Goal: Information Seeking & Learning: Compare options

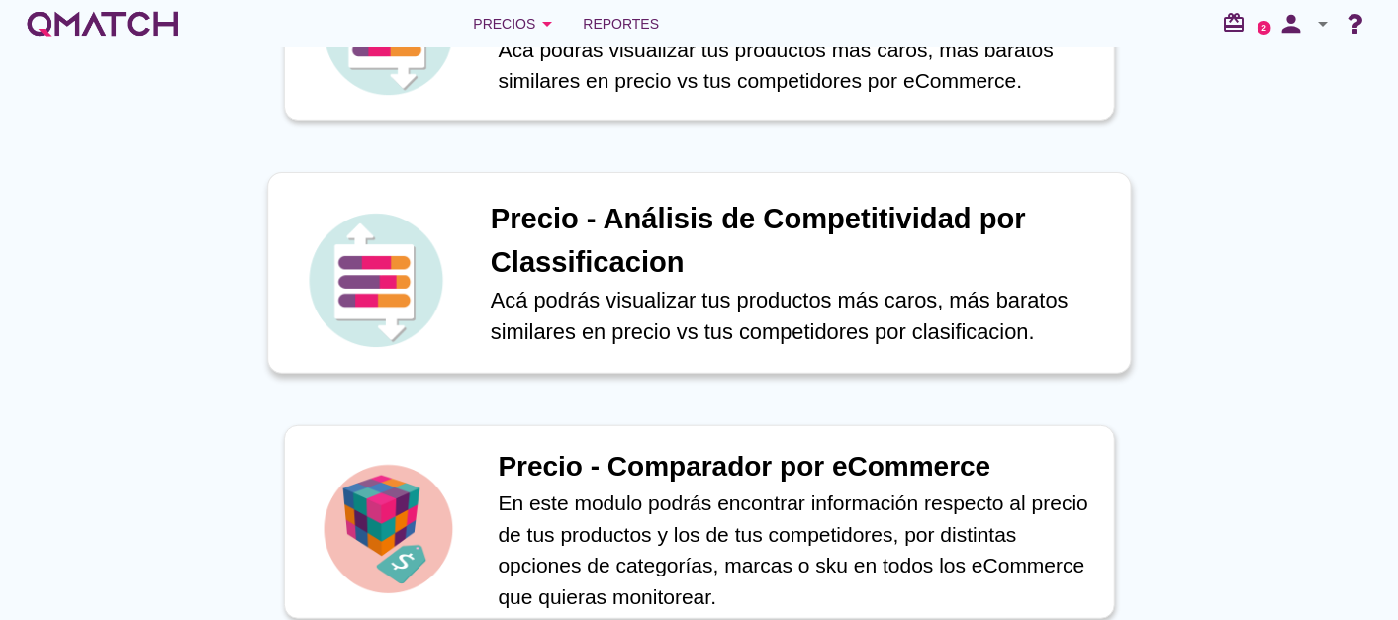
scroll to position [549, 0]
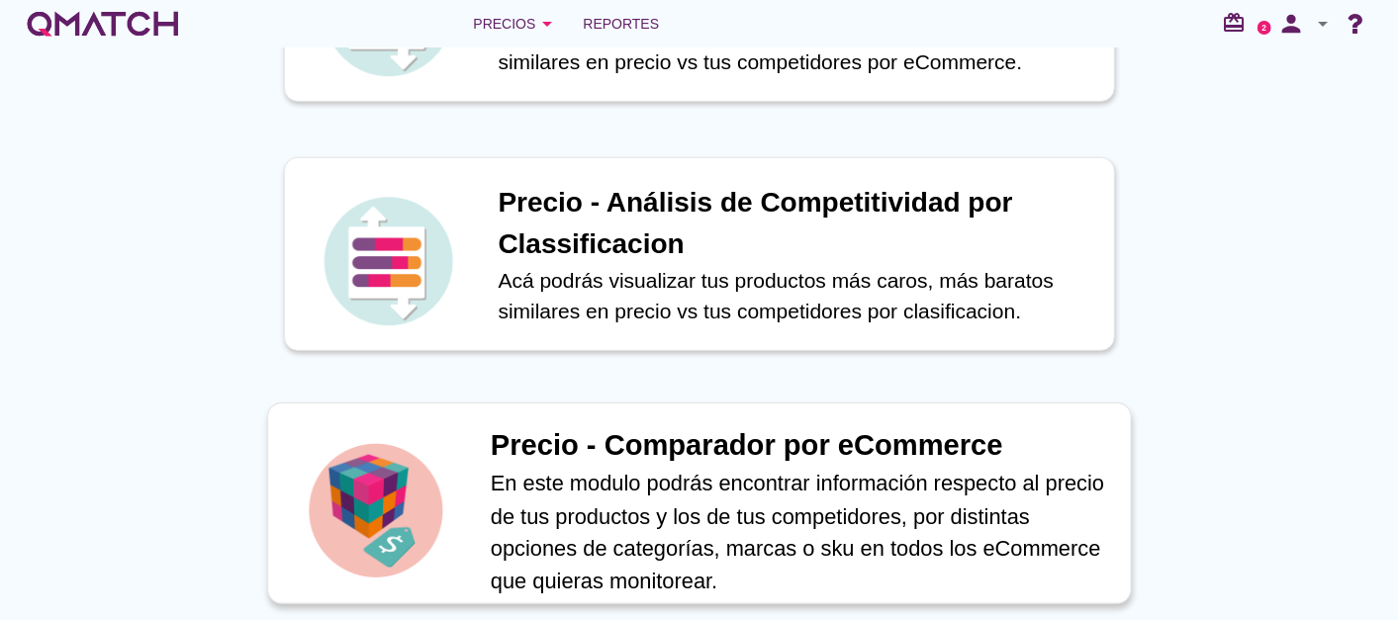
click at [635, 454] on h1 "Precio - Comparador por eCommerce" at bounding box center [799, 446] width 619 height 44
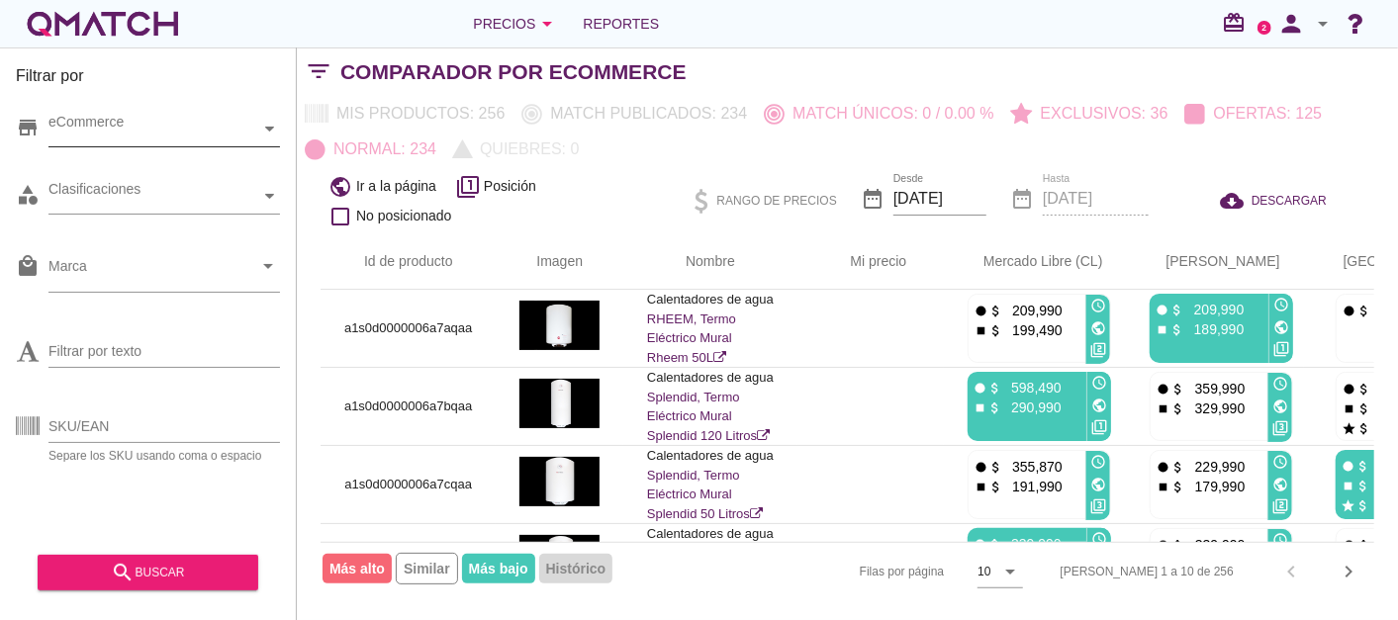
click at [154, 138] on div "eCommerce" at bounding box center [154, 129] width 212 height 21
click at [120, 147] on div "eCommerce [GEOGRAPHIC_DATA]" at bounding box center [163, 130] width 231 height 36
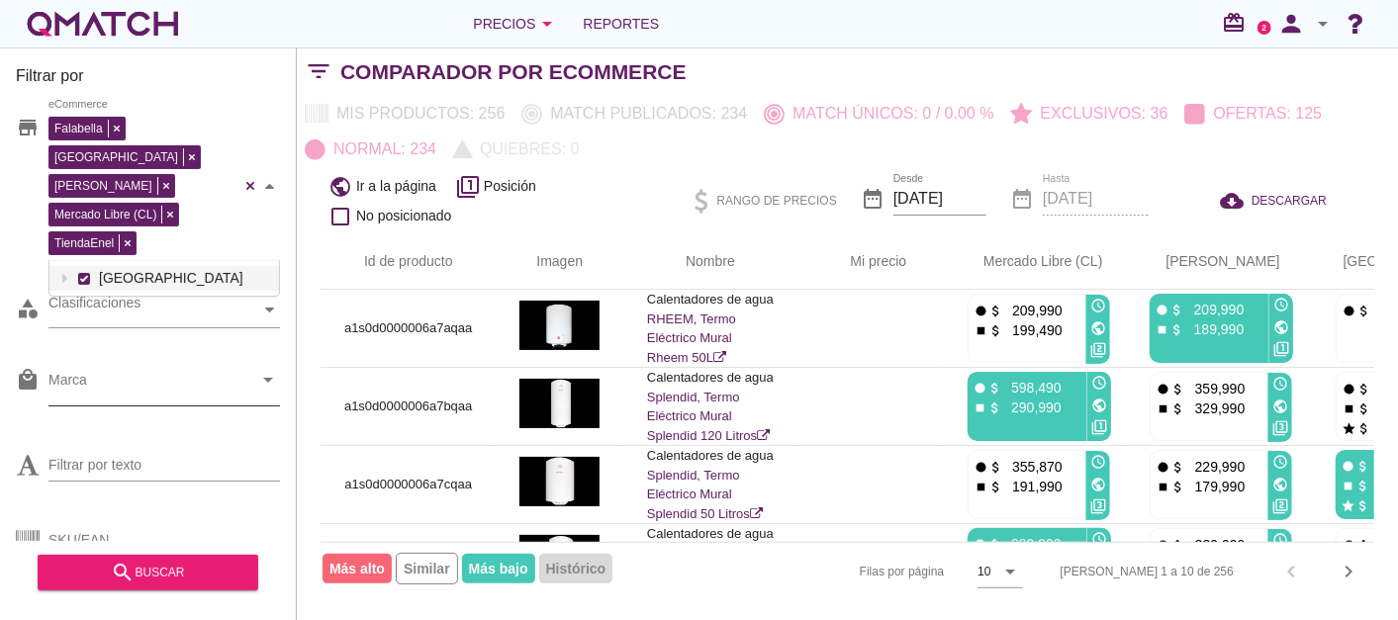
click at [161, 369] on input "Marca" at bounding box center [150, 385] width 204 height 32
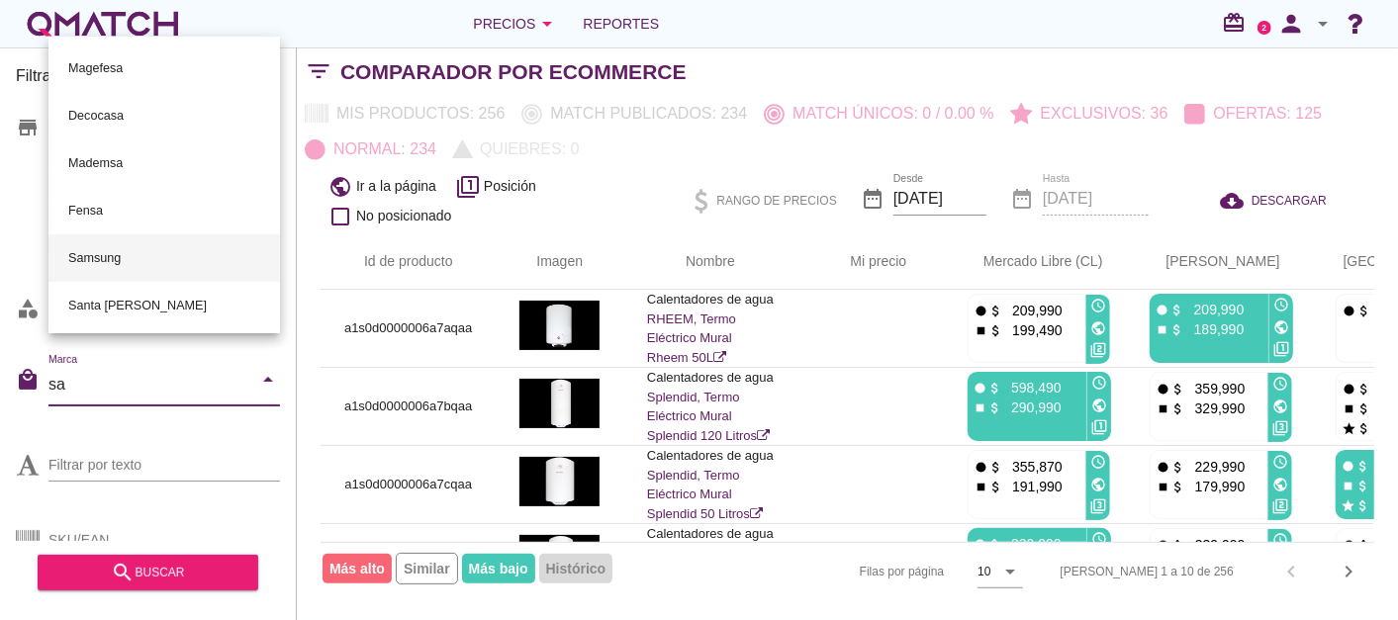
type input "[PERSON_NAME]"
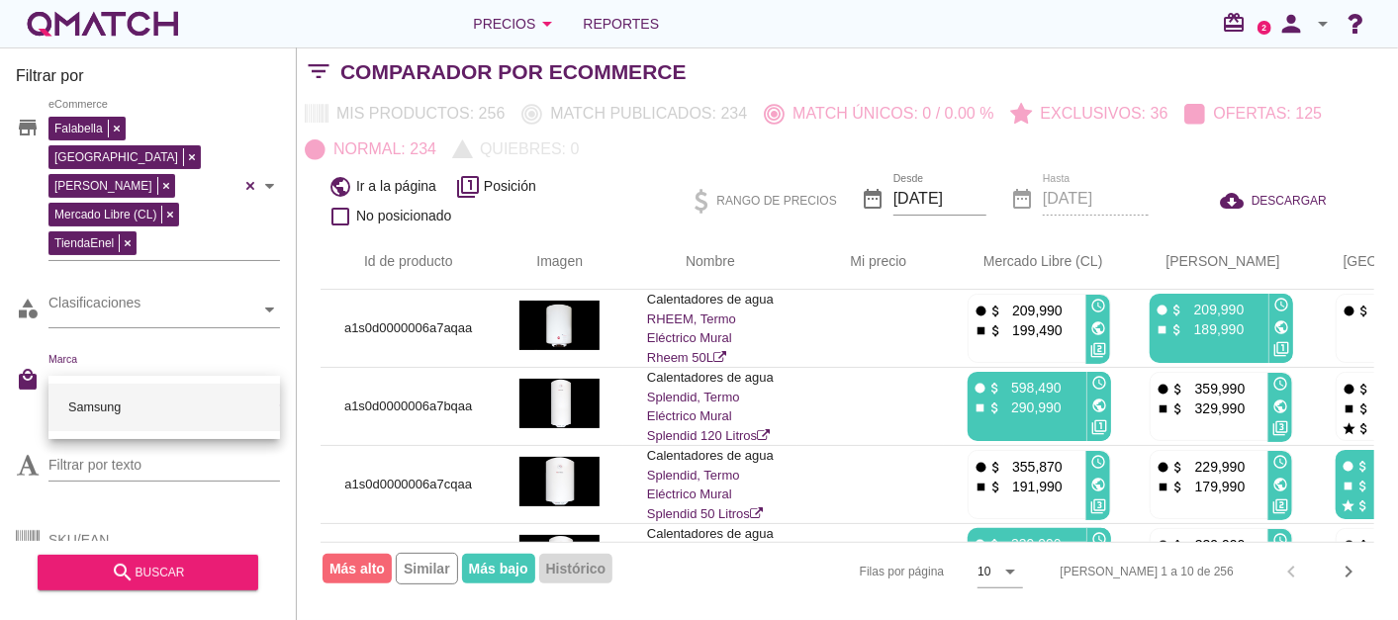
click at [121, 413] on div "Samsung" at bounding box center [164, 407] width 200 height 47
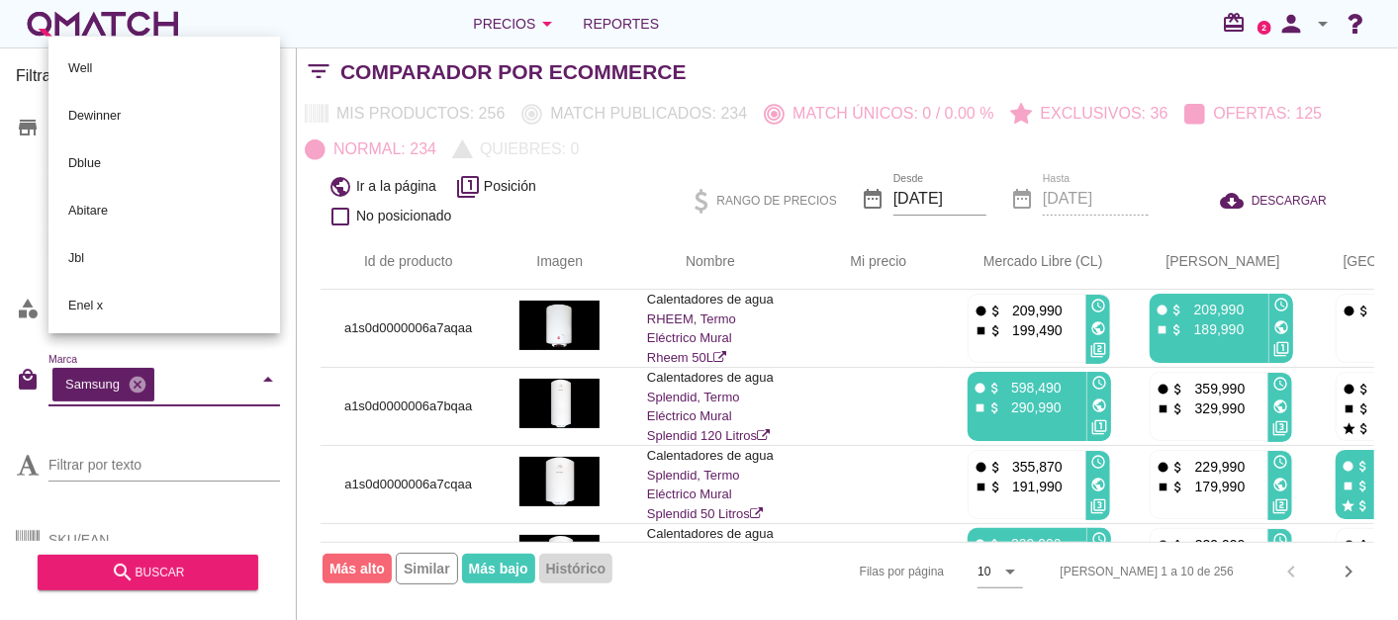
click at [1, 376] on div "Filtrar por store Falabella [PERSON_NAME] Libre (CL) TiendaEnel eCommerce categ…" at bounding box center [148, 333] width 297 height 573
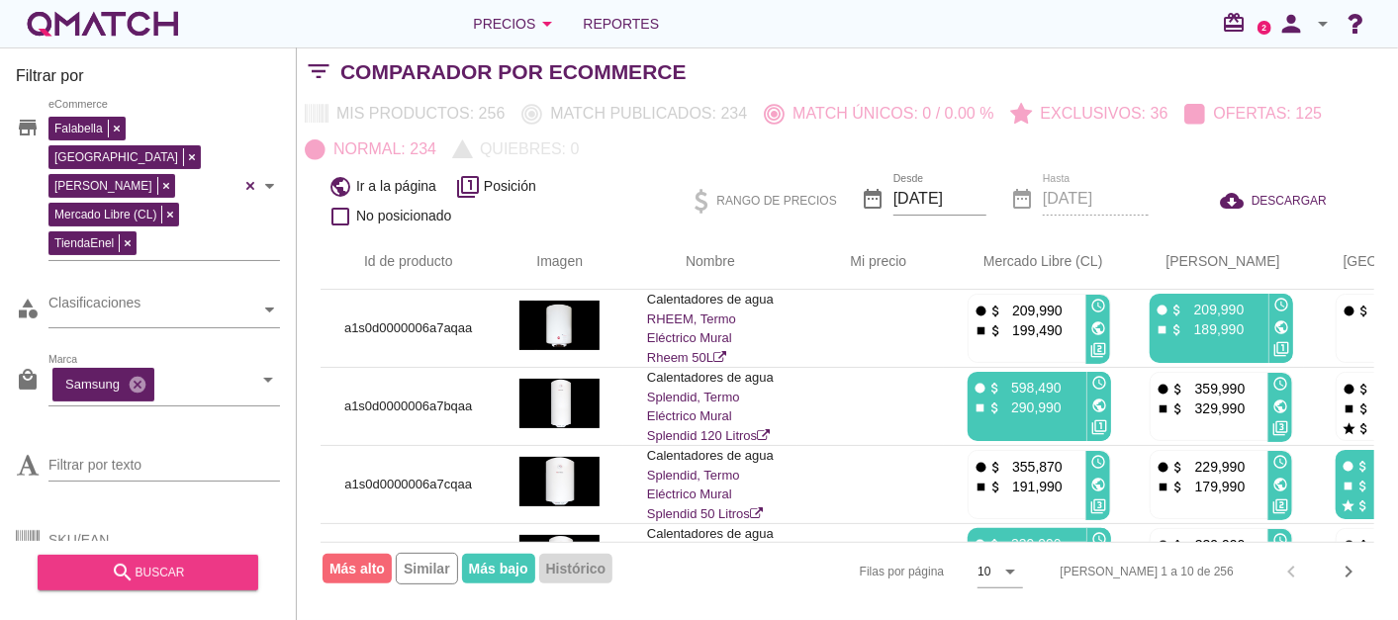
click at [143, 569] on div "search buscar" at bounding box center [147, 573] width 189 height 24
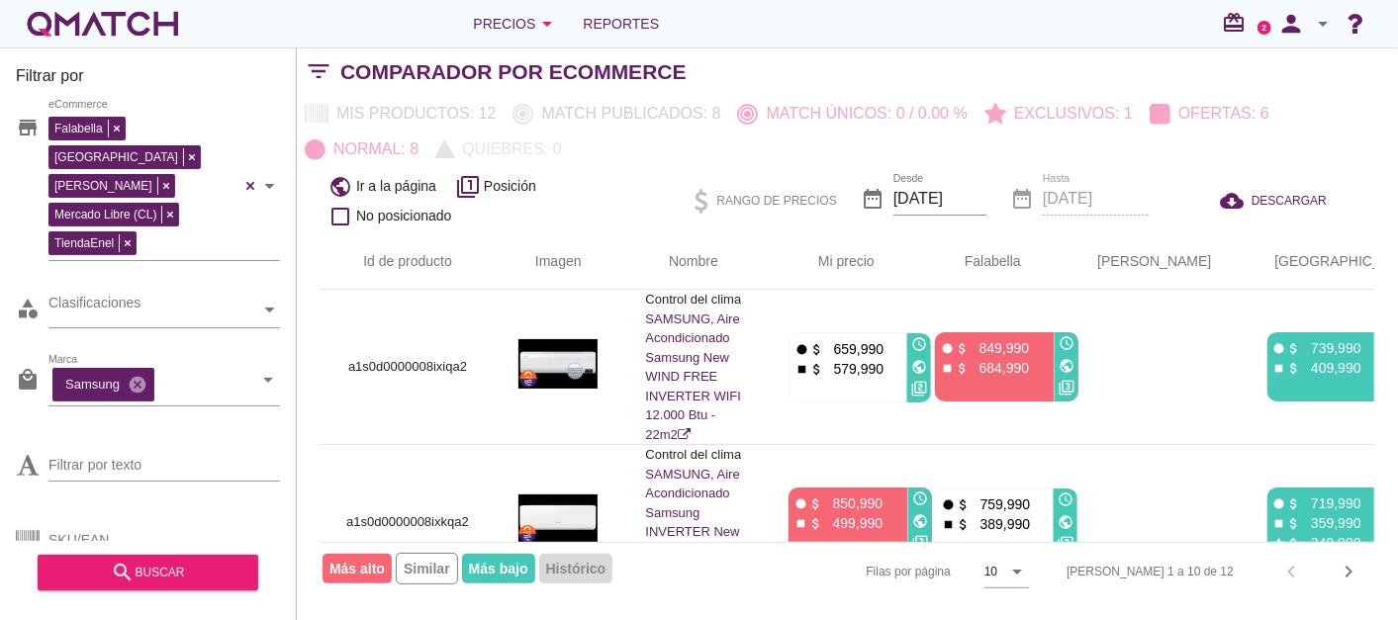
scroll to position [0, 20]
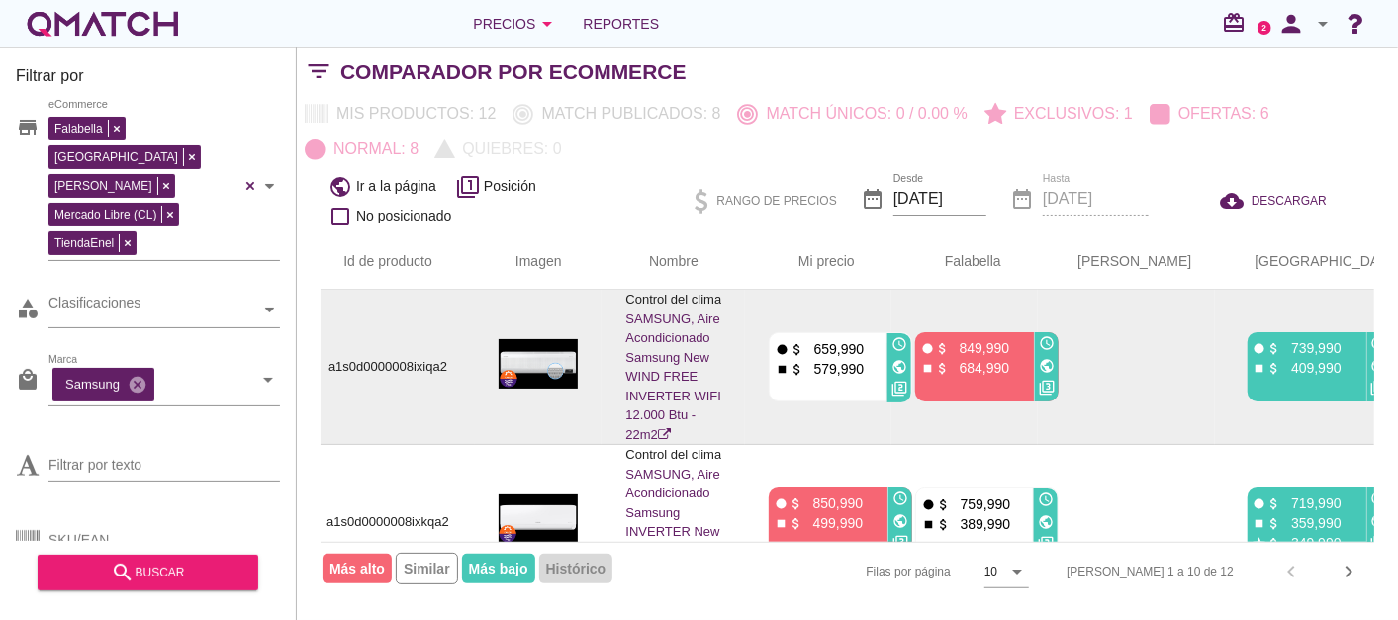
click at [907, 359] on icon "public" at bounding box center [899, 367] width 16 height 16
click at [1371, 358] on icon "public" at bounding box center [1379, 366] width 16 height 16
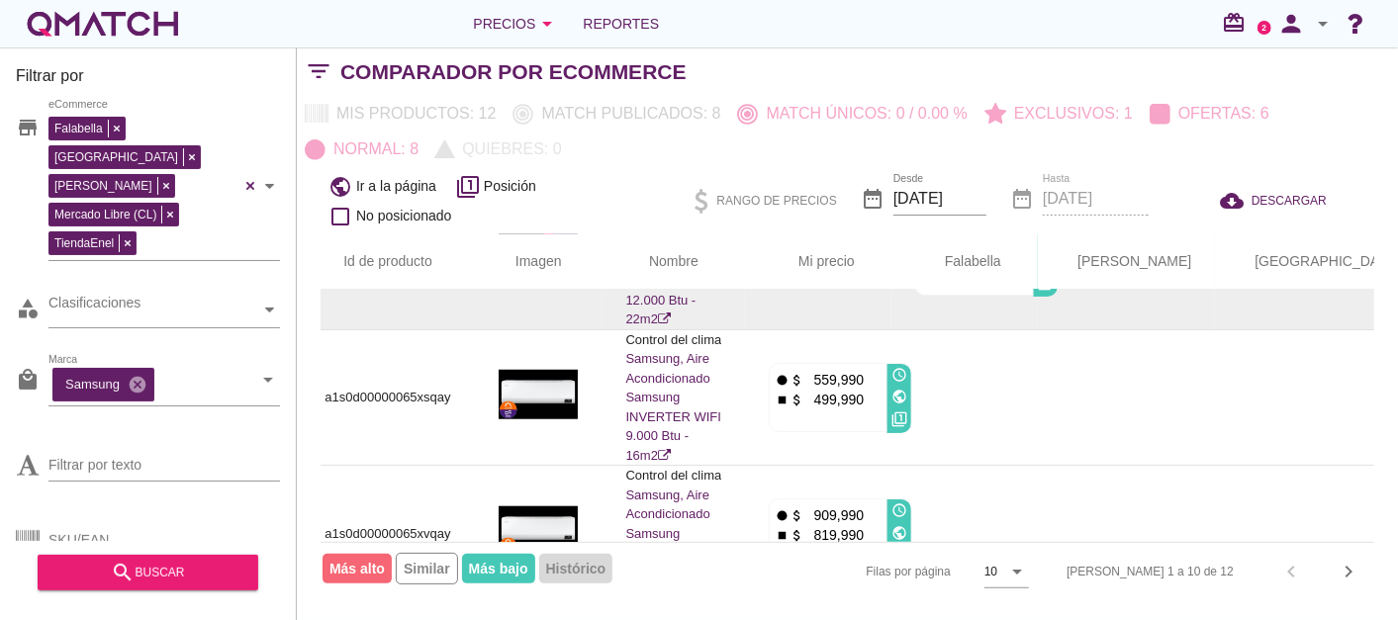
scroll to position [1025, 20]
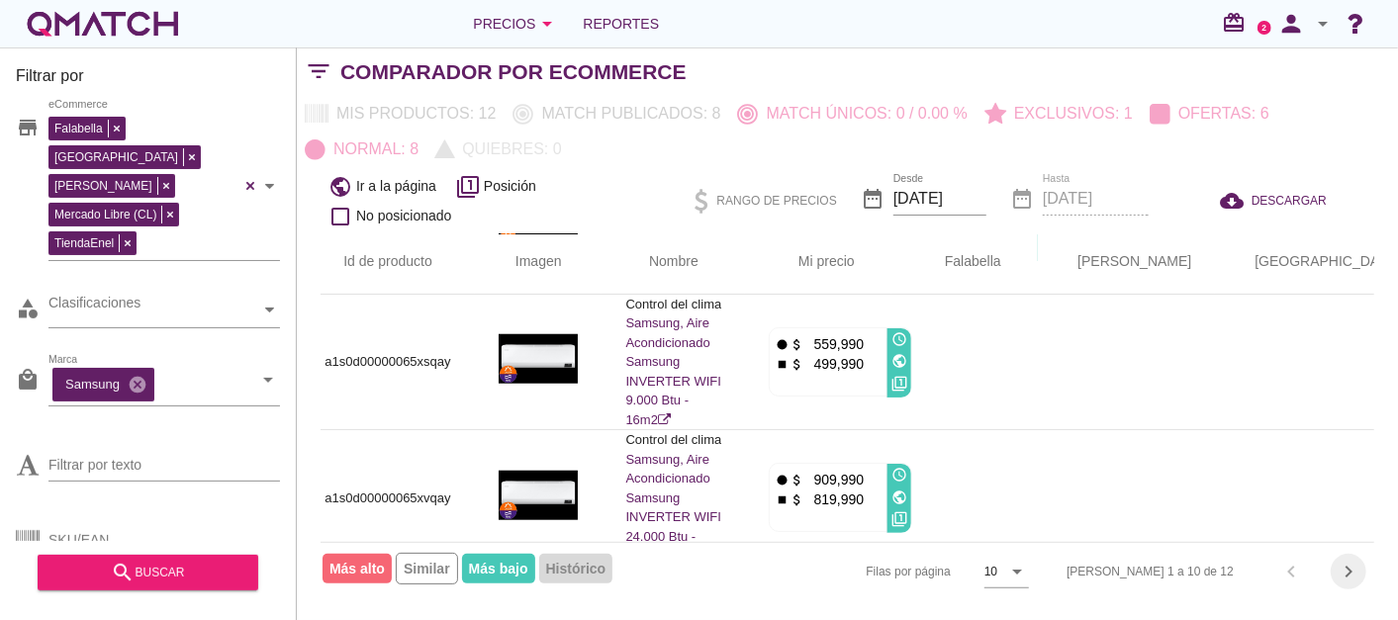
click at [1347, 569] on icon "chevron_right" at bounding box center [1349, 572] width 24 height 24
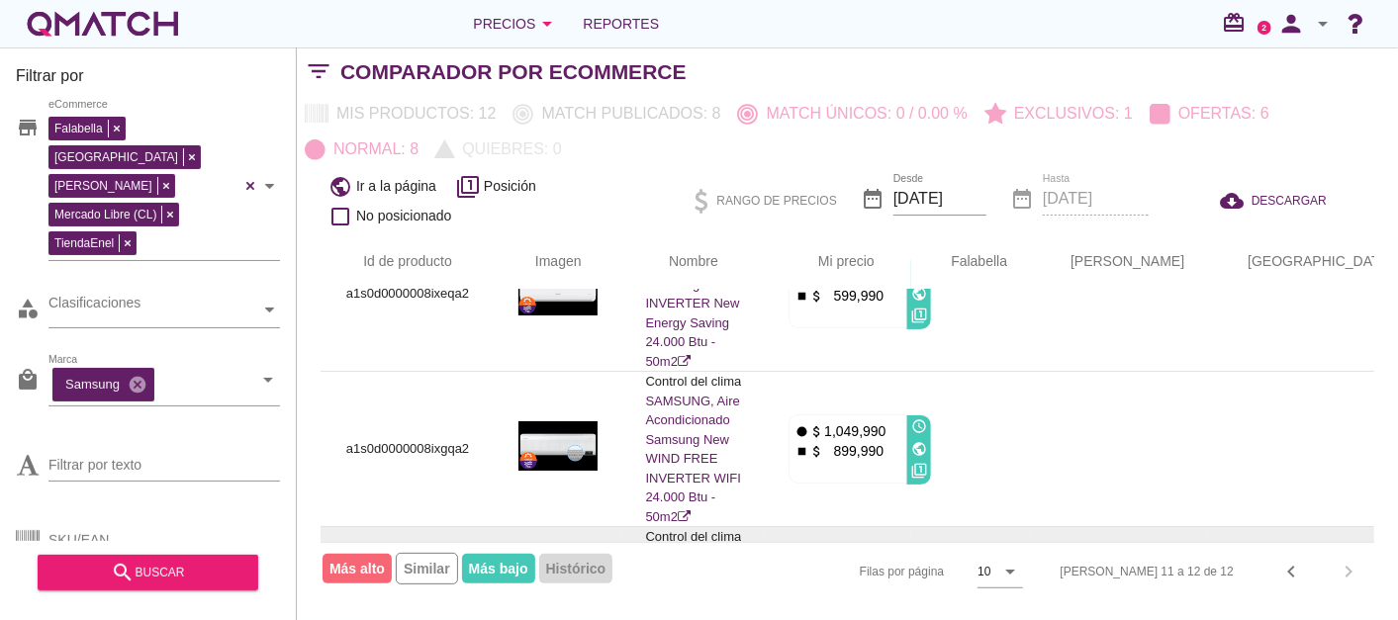
scroll to position [0, 0]
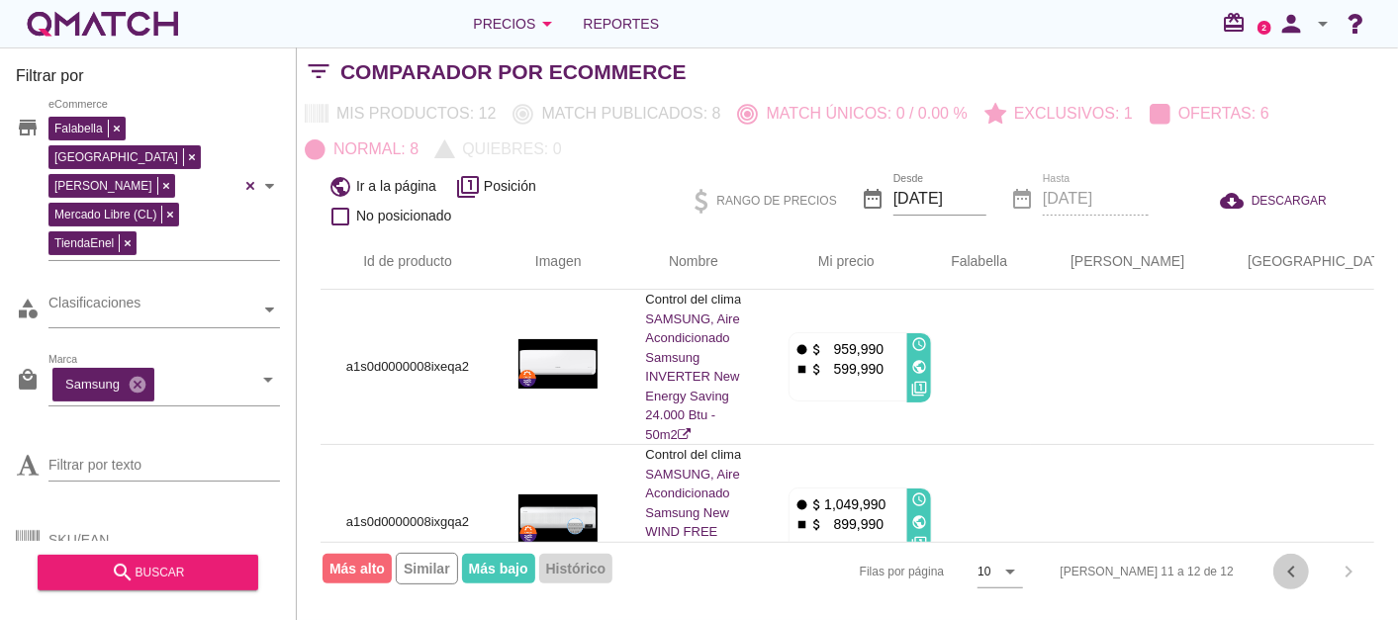
click at [1284, 561] on icon "chevron_left" at bounding box center [1291, 572] width 24 height 24
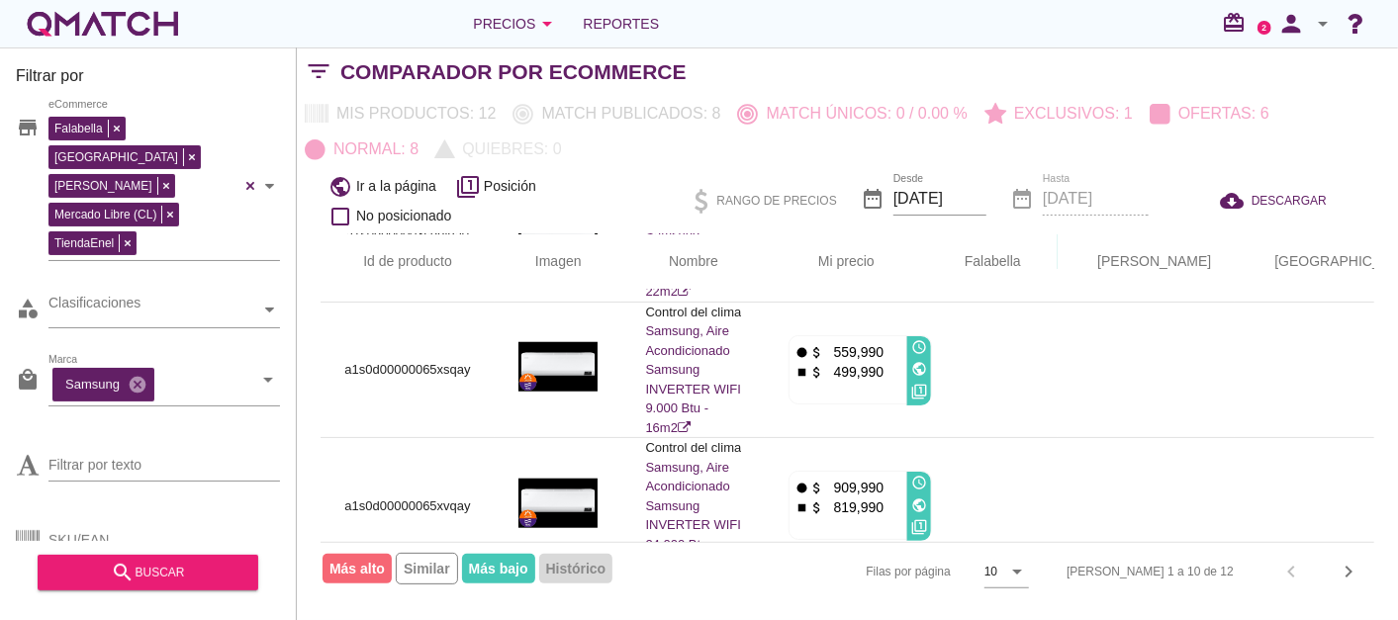
scroll to position [1025, 0]
